Goal: Task Accomplishment & Management: Manage account settings

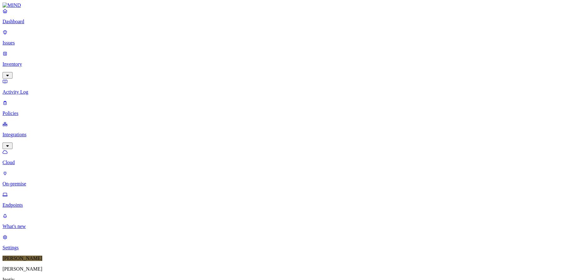
click at [184, 37] on div "Online" at bounding box center [184, 42] width 0 height 11
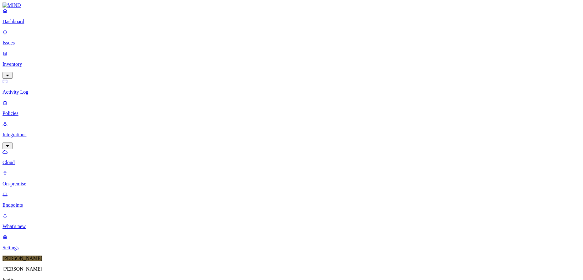
click at [184, 72] on div "Paused" at bounding box center [184, 77] width 0 height 11
click at [184, 38] on div "Online" at bounding box center [184, 43] width 0 height 11
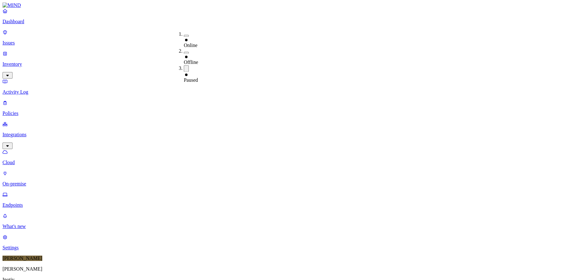
scroll to position [160, 0]
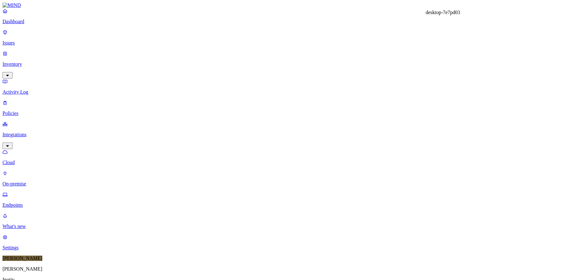
copy h3 "desktop-7e7pd03"
